Goal: Use online tool/utility

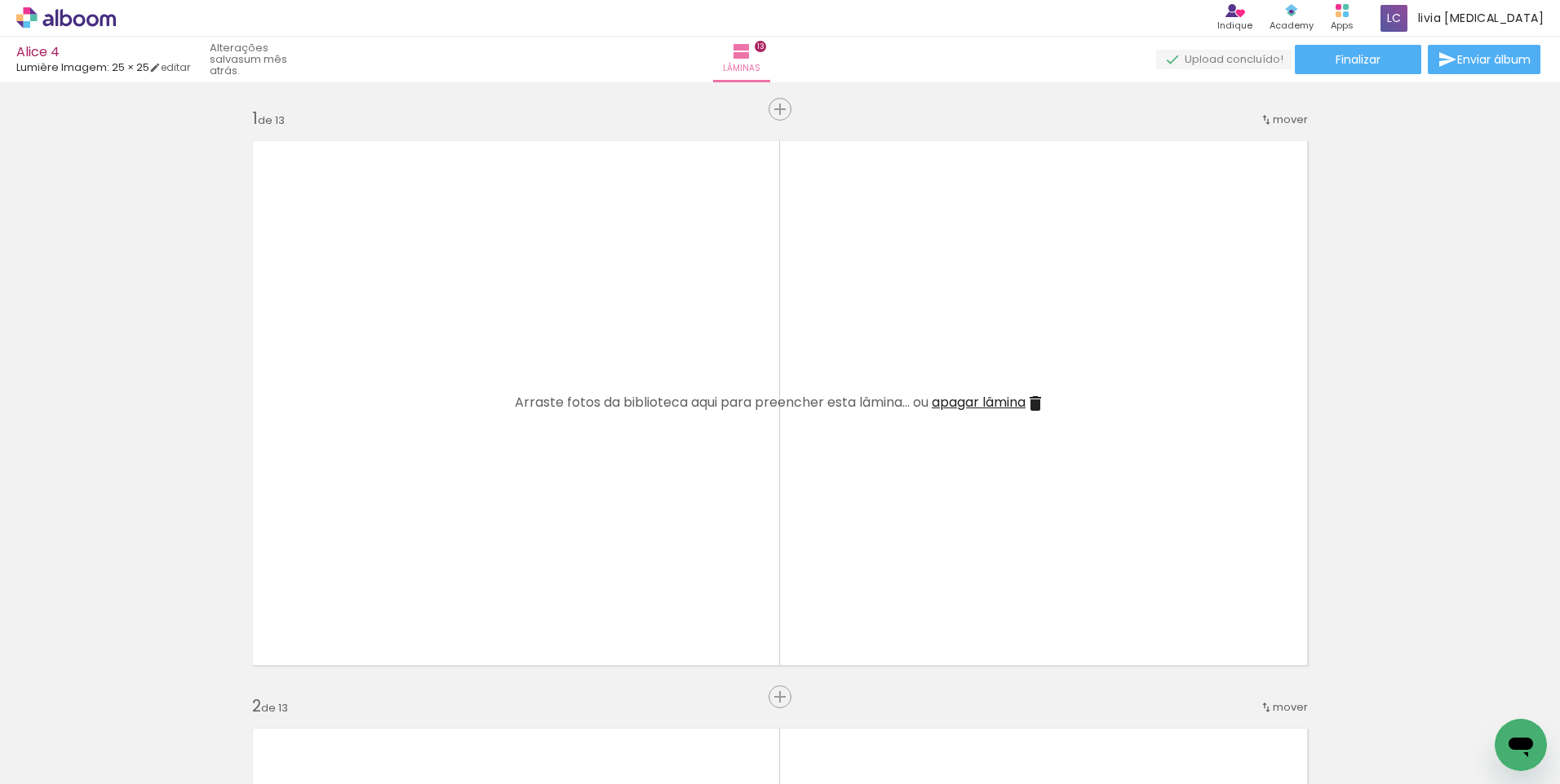
scroll to position [5382, 0]
